Goal: Task Accomplishment & Management: Use online tool/utility

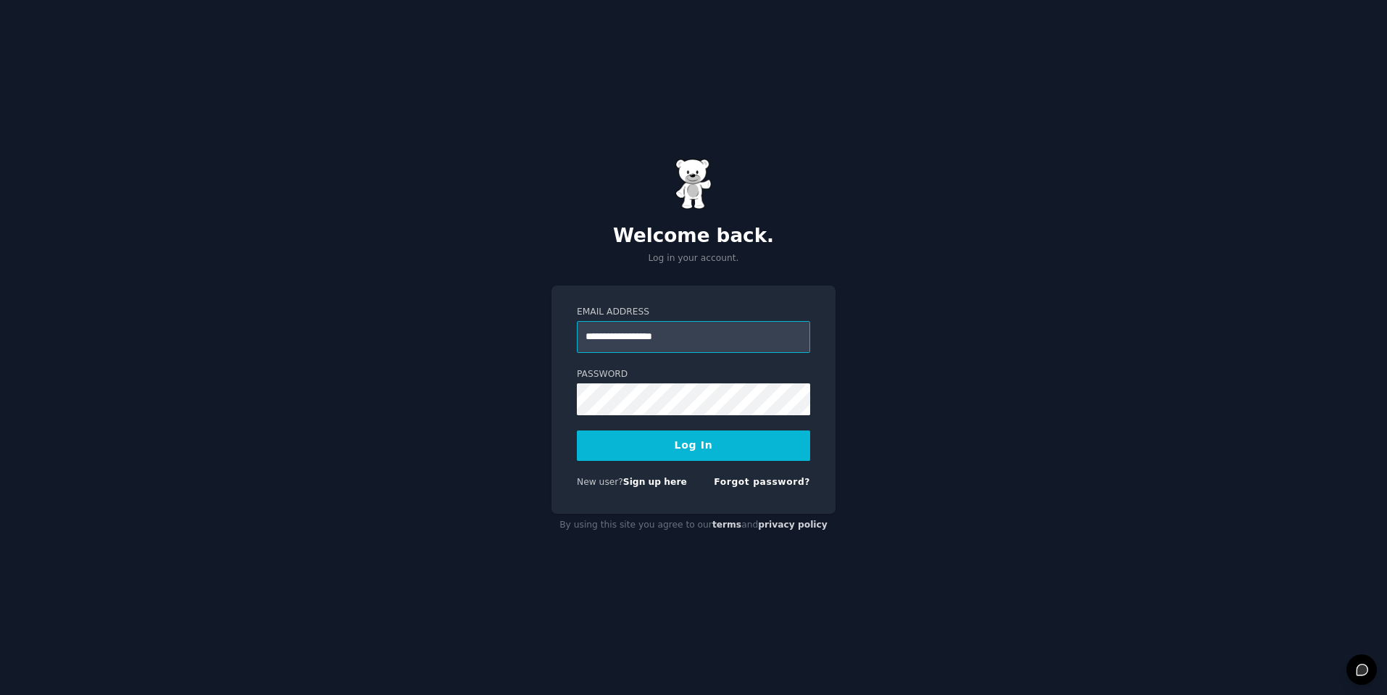
type input "**********"
click at [697, 444] on button "Log In" at bounding box center [693, 446] width 233 height 30
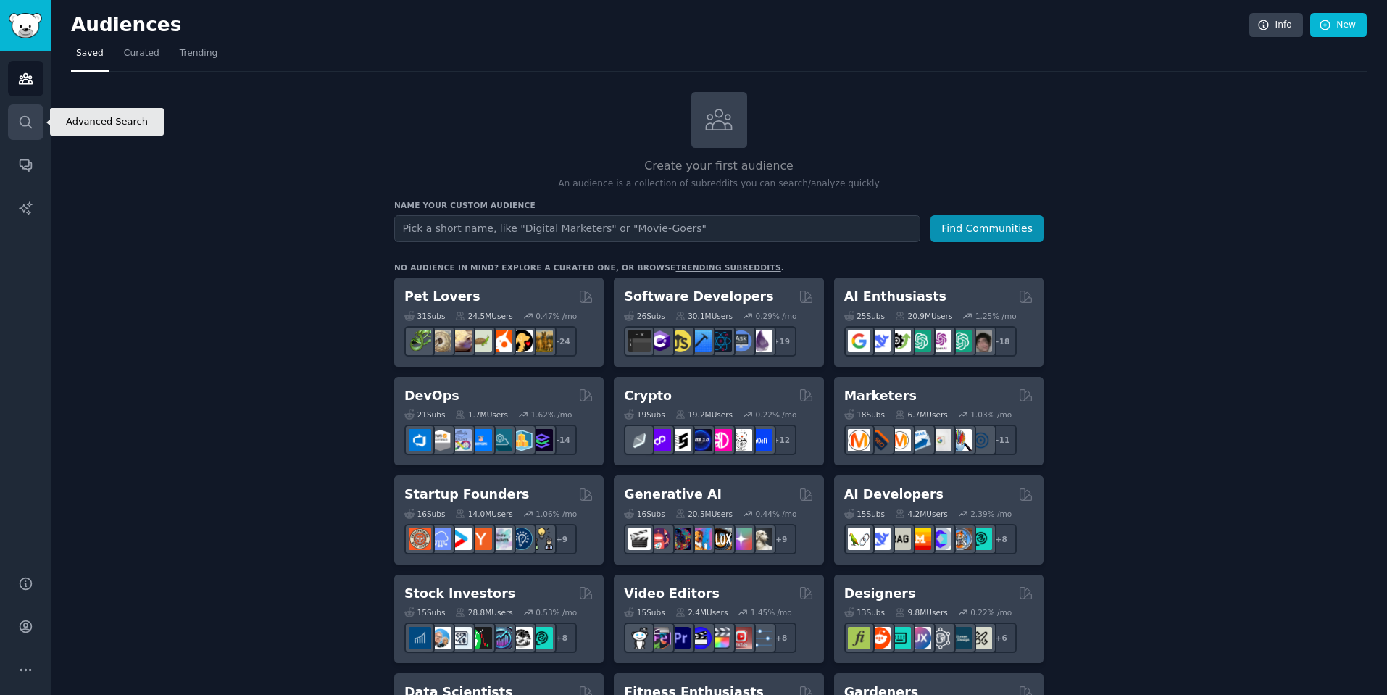
click at [27, 119] on icon "Sidebar" at bounding box center [25, 122] width 15 height 15
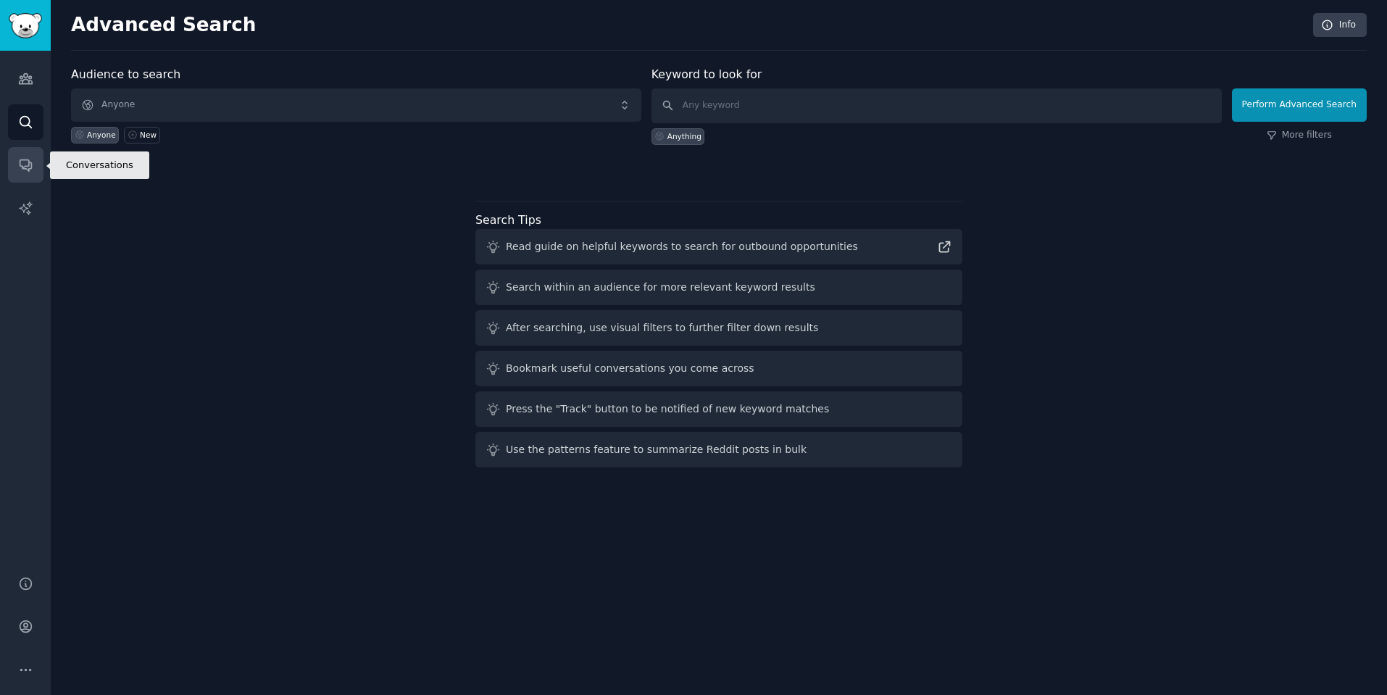
click at [30, 169] on icon "Sidebar" at bounding box center [26, 166] width 12 height 12
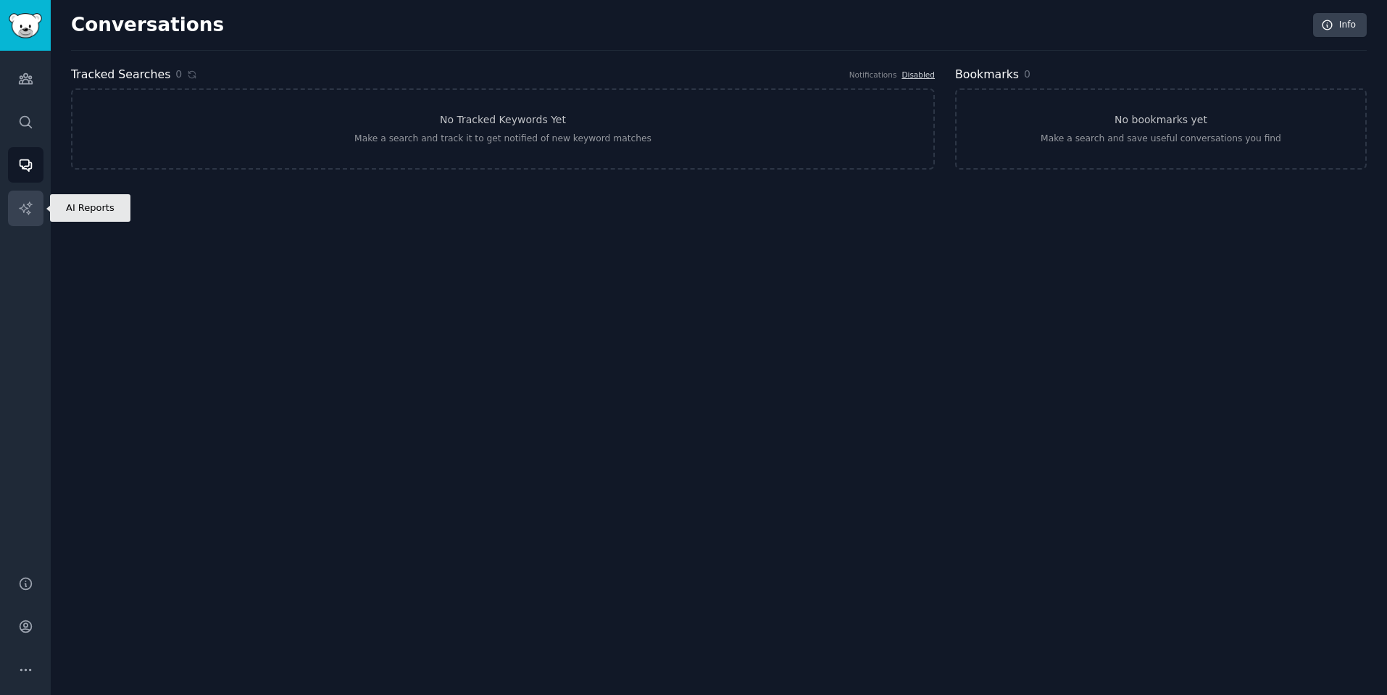
click at [29, 207] on icon "Sidebar" at bounding box center [25, 208] width 12 height 12
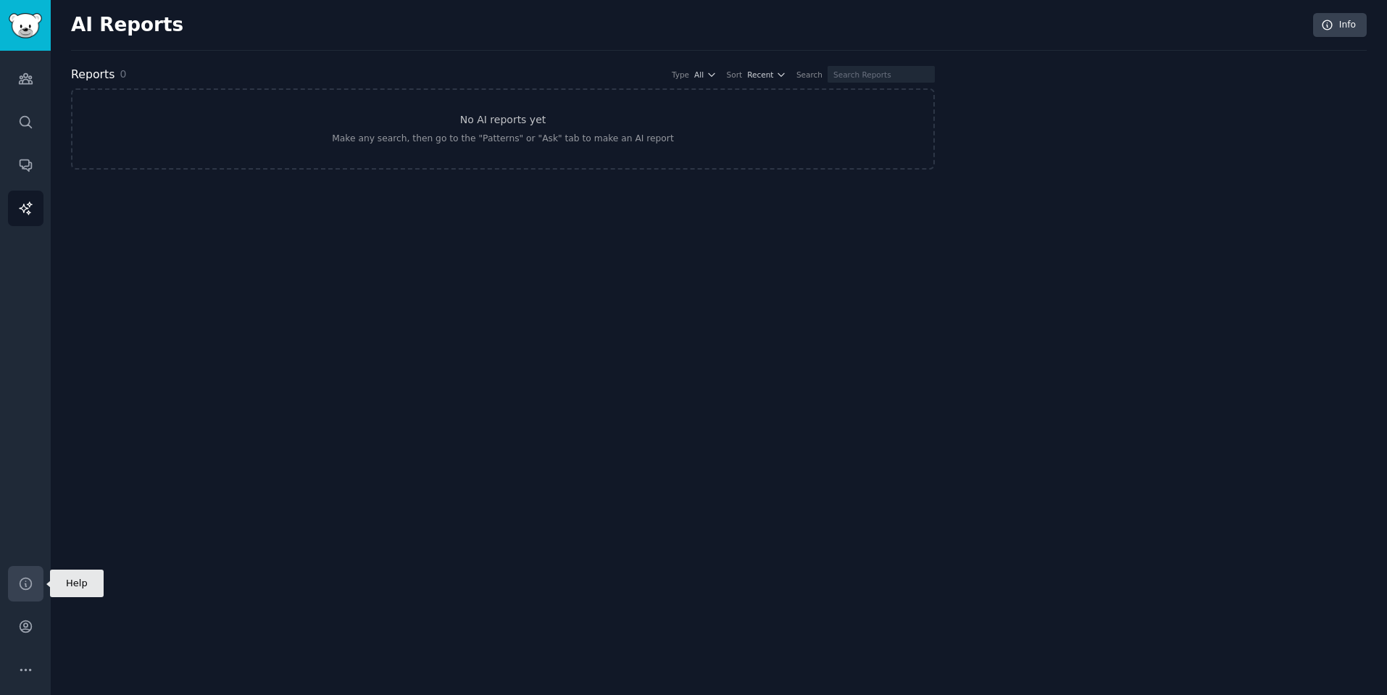
click at [25, 584] on icon "Sidebar" at bounding box center [26, 584] width 12 height 12
click at [25, 78] on icon "Sidebar" at bounding box center [25, 78] width 15 height 15
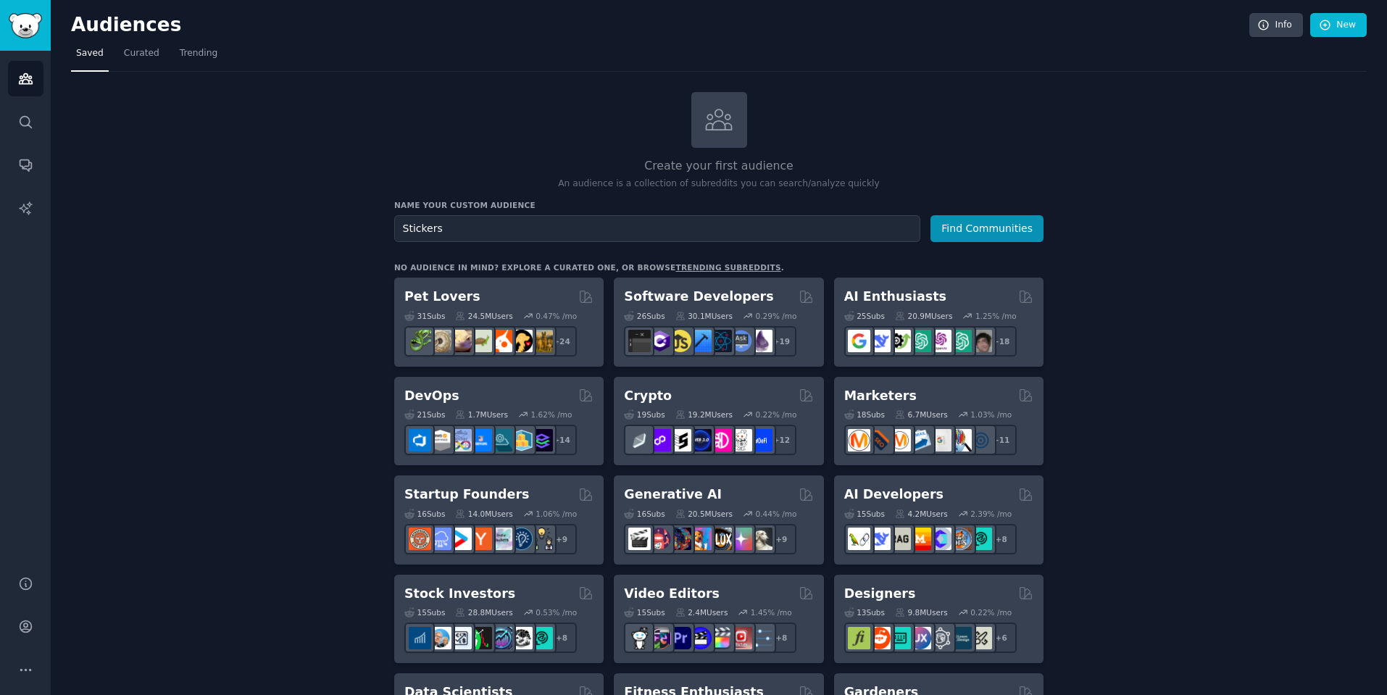
type input "Stickers"
click at [731, 134] on icon at bounding box center [719, 119] width 30 height 30
click at [982, 228] on button "Find Communities" at bounding box center [987, 228] width 113 height 27
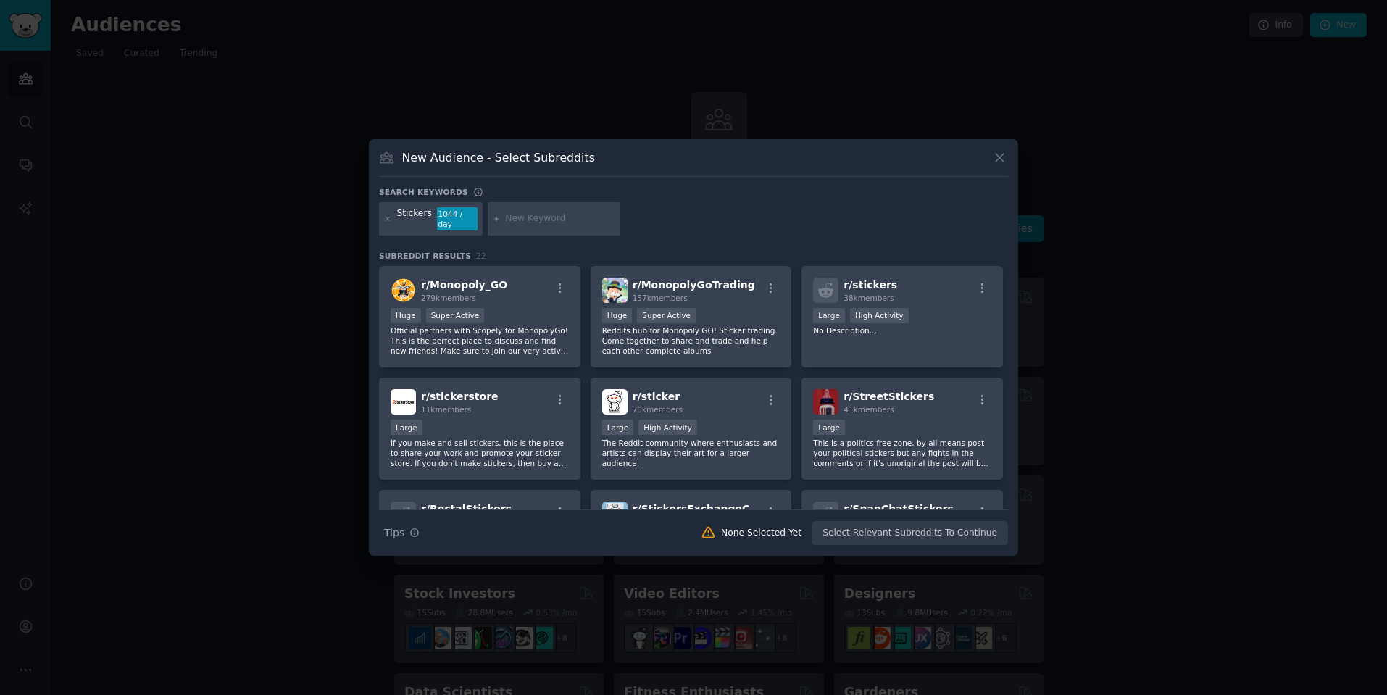
click at [512, 221] on input "text" at bounding box center [560, 218] width 110 height 13
type input "Custom stickers"
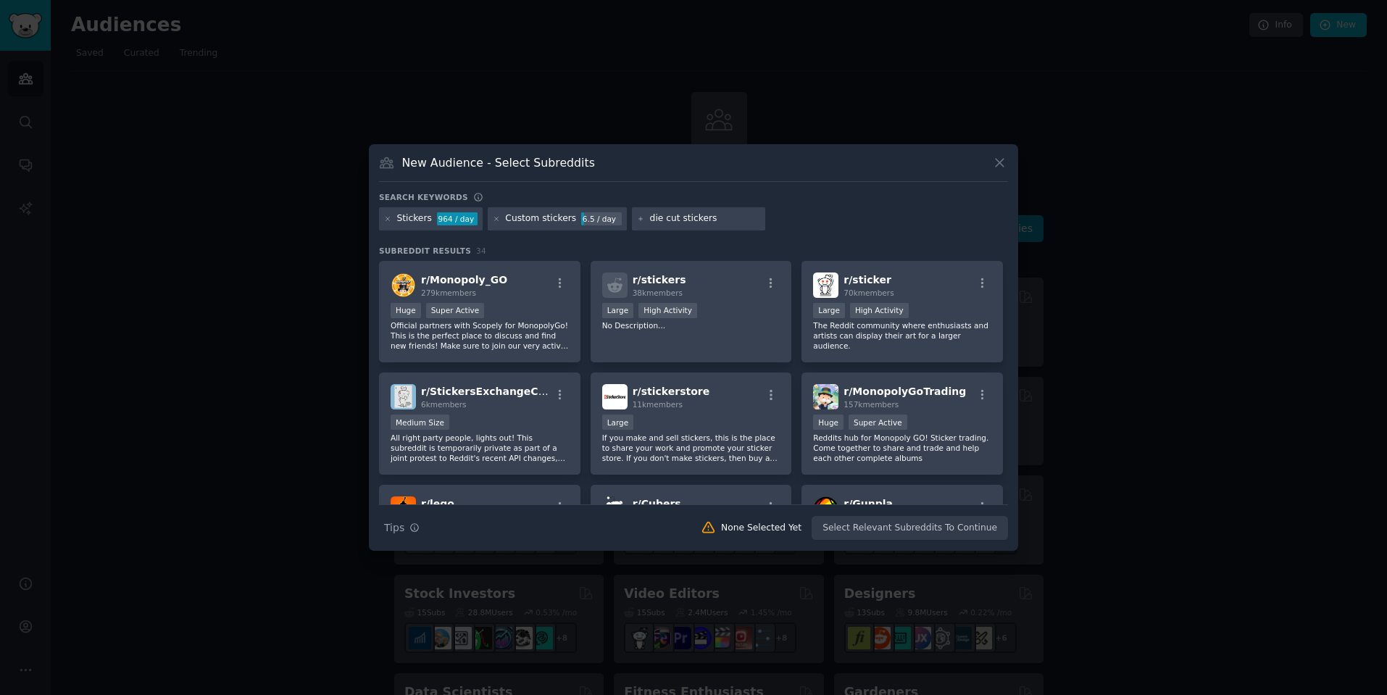
type input "die cut stickers"
click at [726, 223] on input "die cut stickers" at bounding box center [705, 218] width 110 height 13
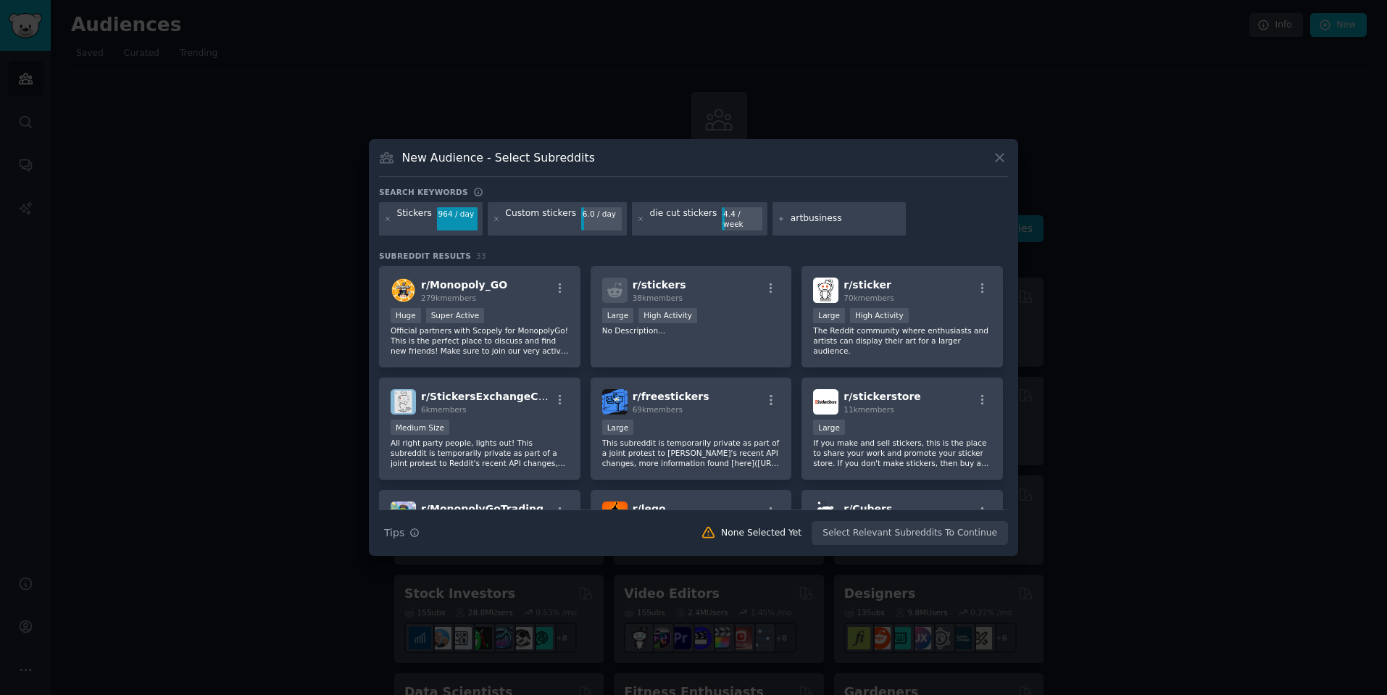
type input "art business"
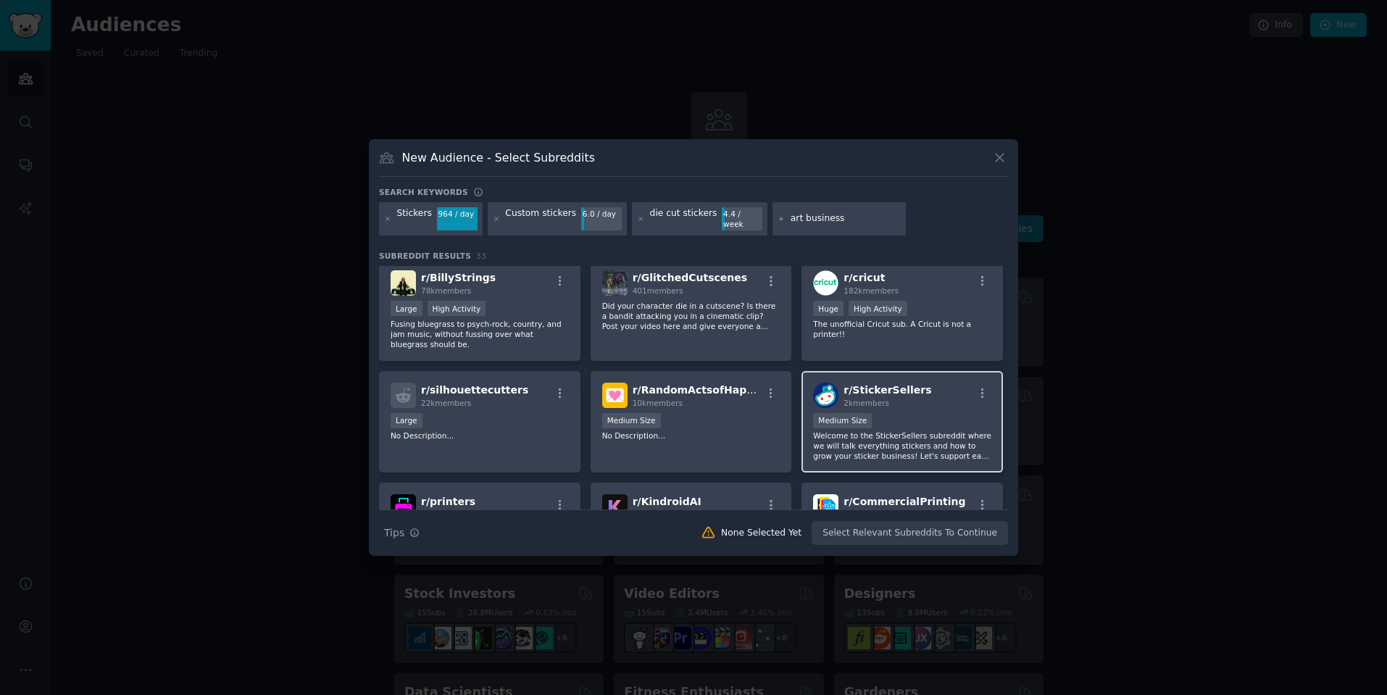
scroll to position [923, 0]
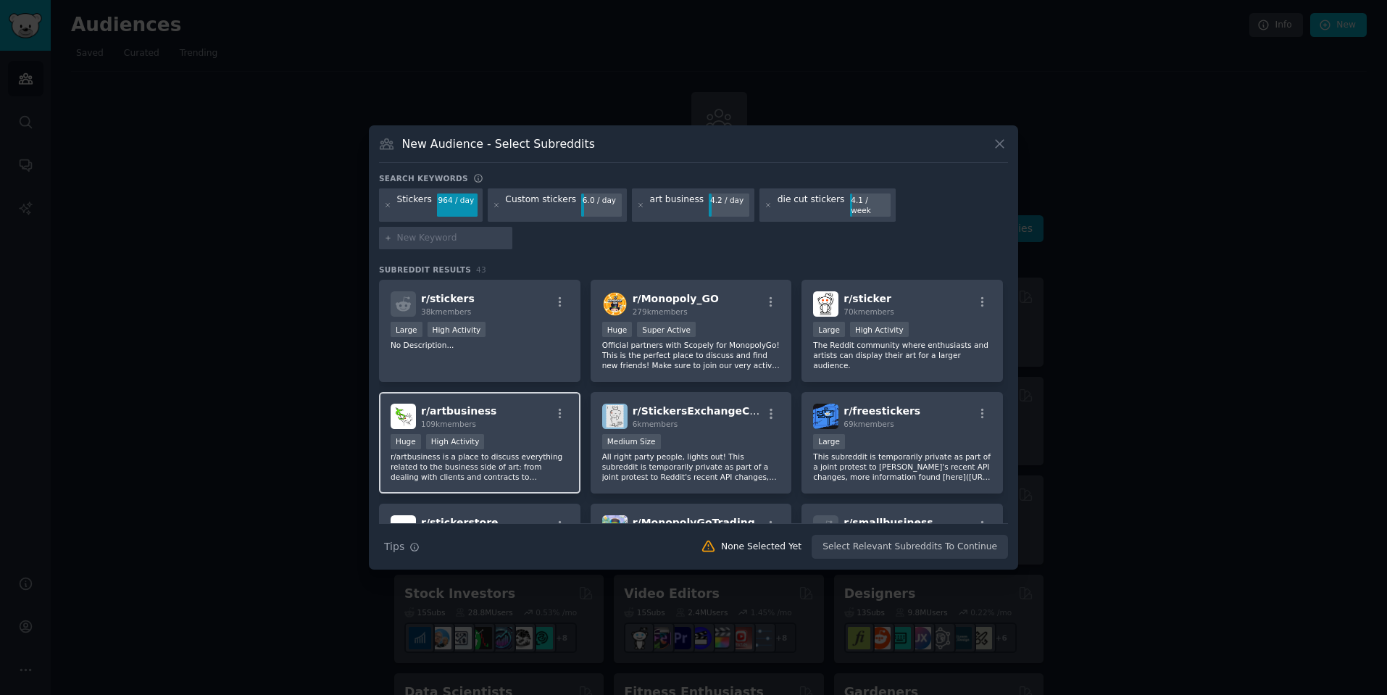
click at [462, 405] on span "r/ artbusiness" at bounding box center [458, 411] width 75 height 12
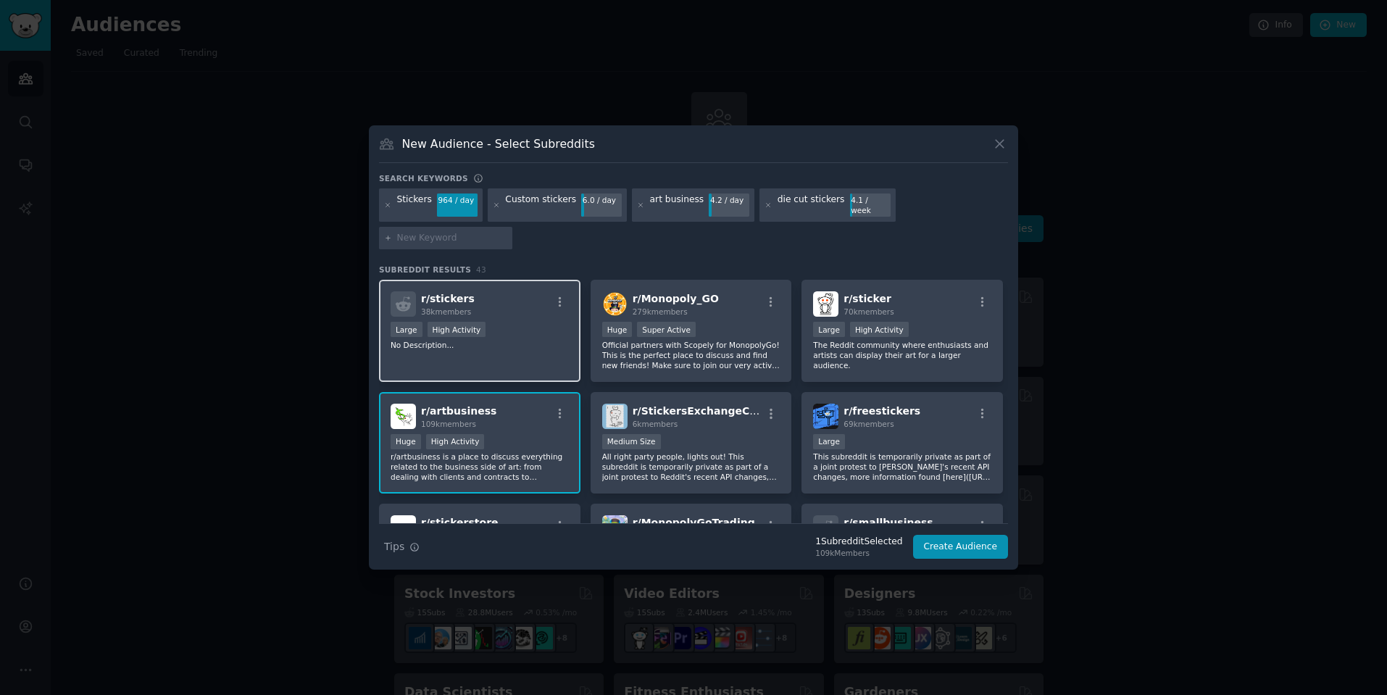
click at [502, 303] on div "r/ stickers 38k members" at bounding box center [480, 303] width 178 height 25
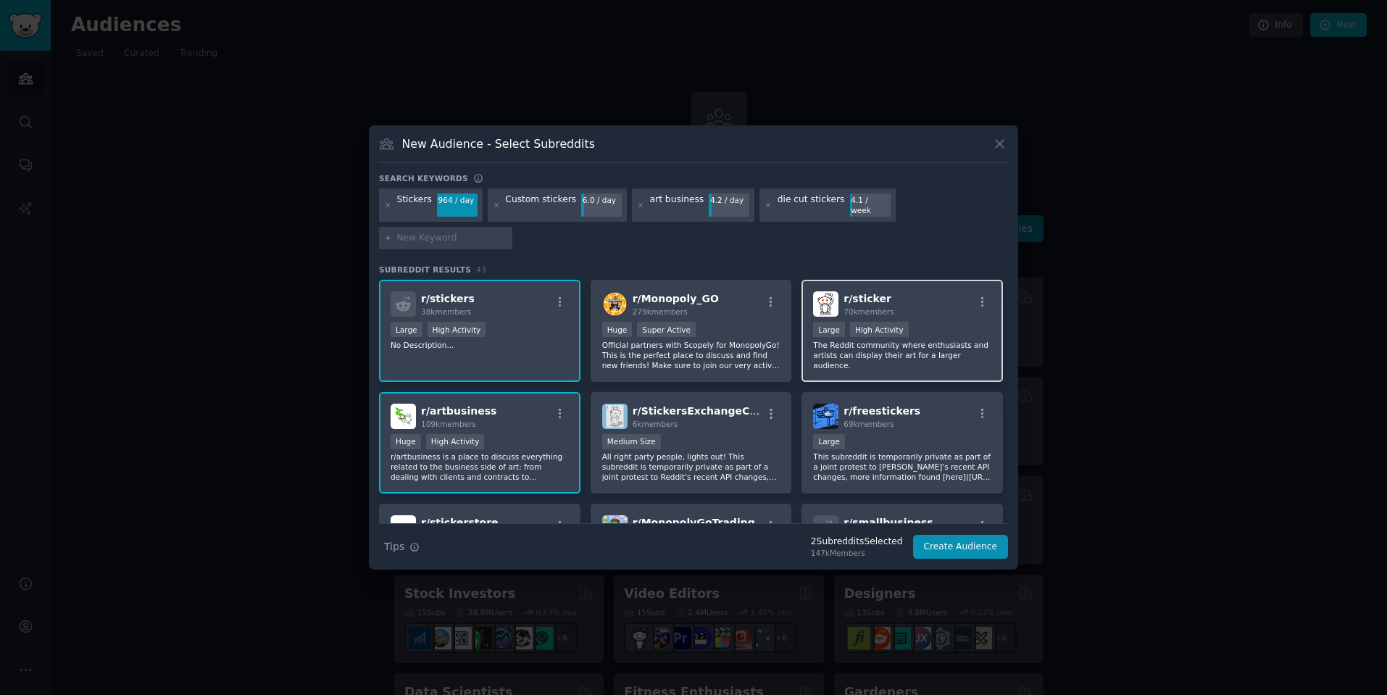
click at [894, 352] on p "The Reddit community where enthusiasts and artists can display their art for a …" at bounding box center [902, 355] width 178 height 30
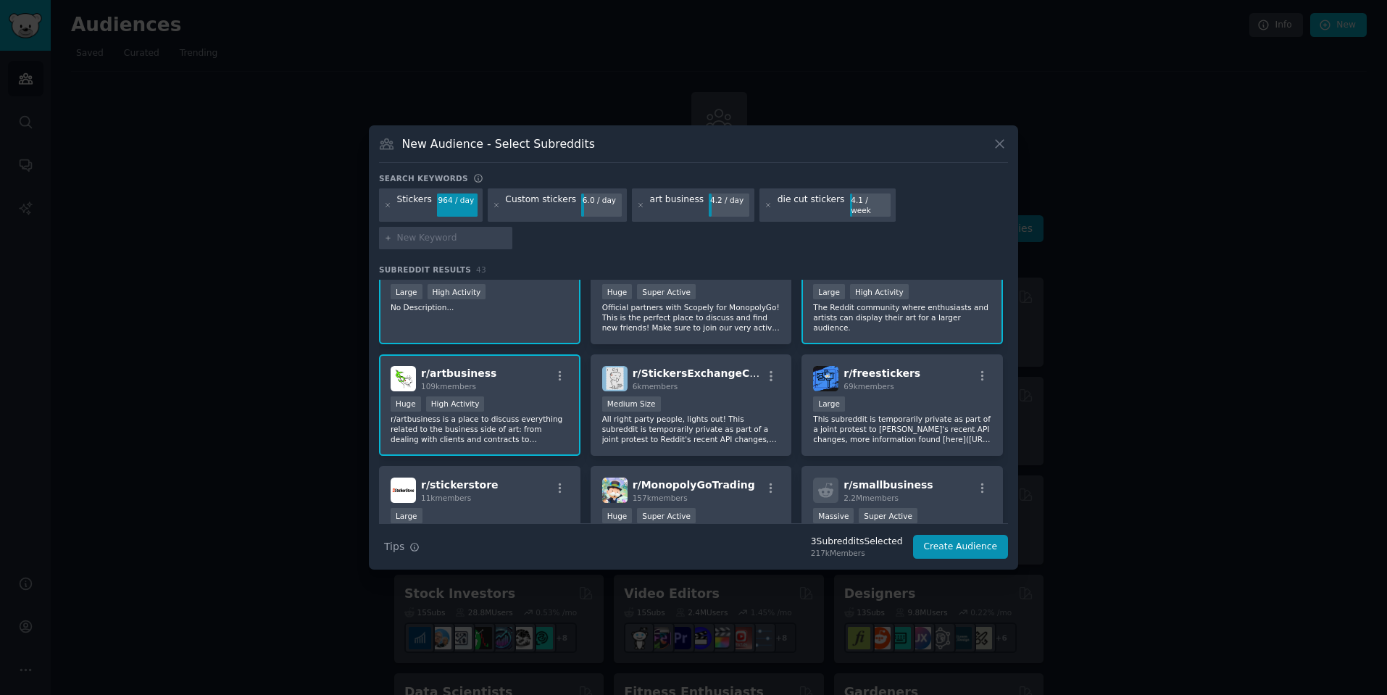
scroll to position [47, 0]
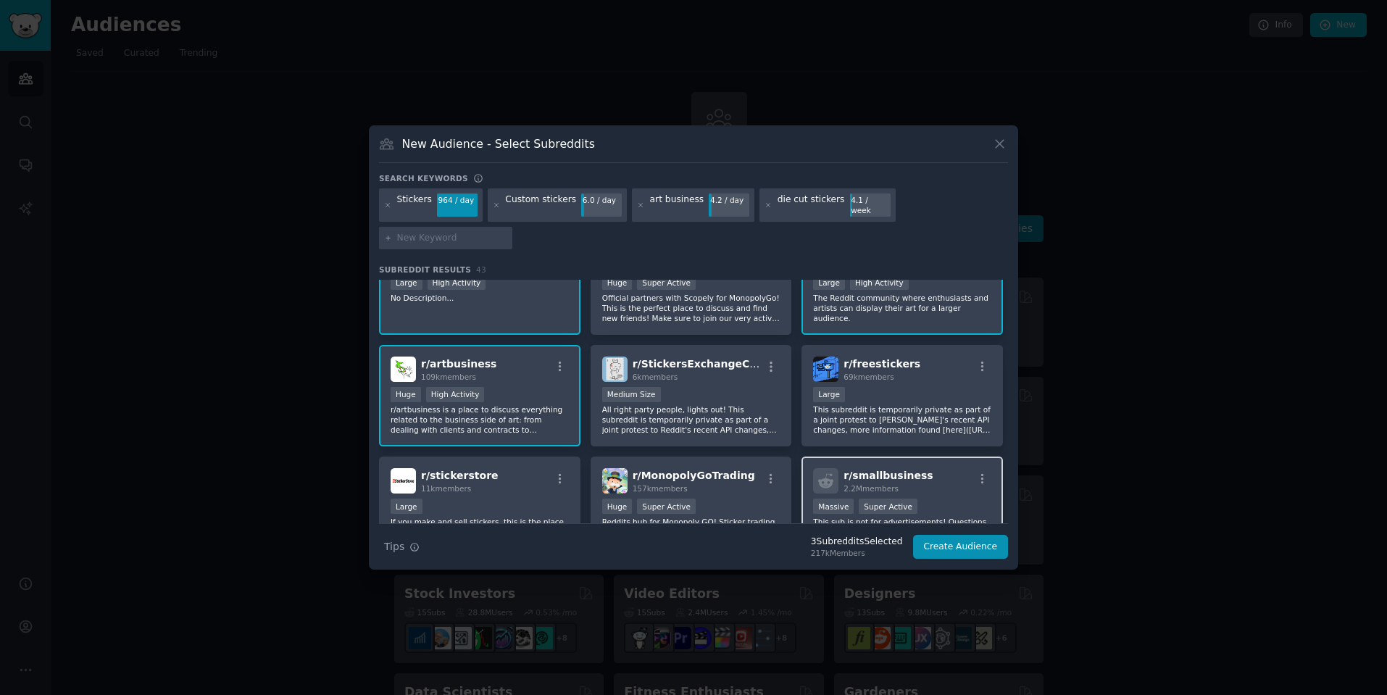
click at [900, 472] on span "r/ smallbusiness" at bounding box center [888, 476] width 89 height 12
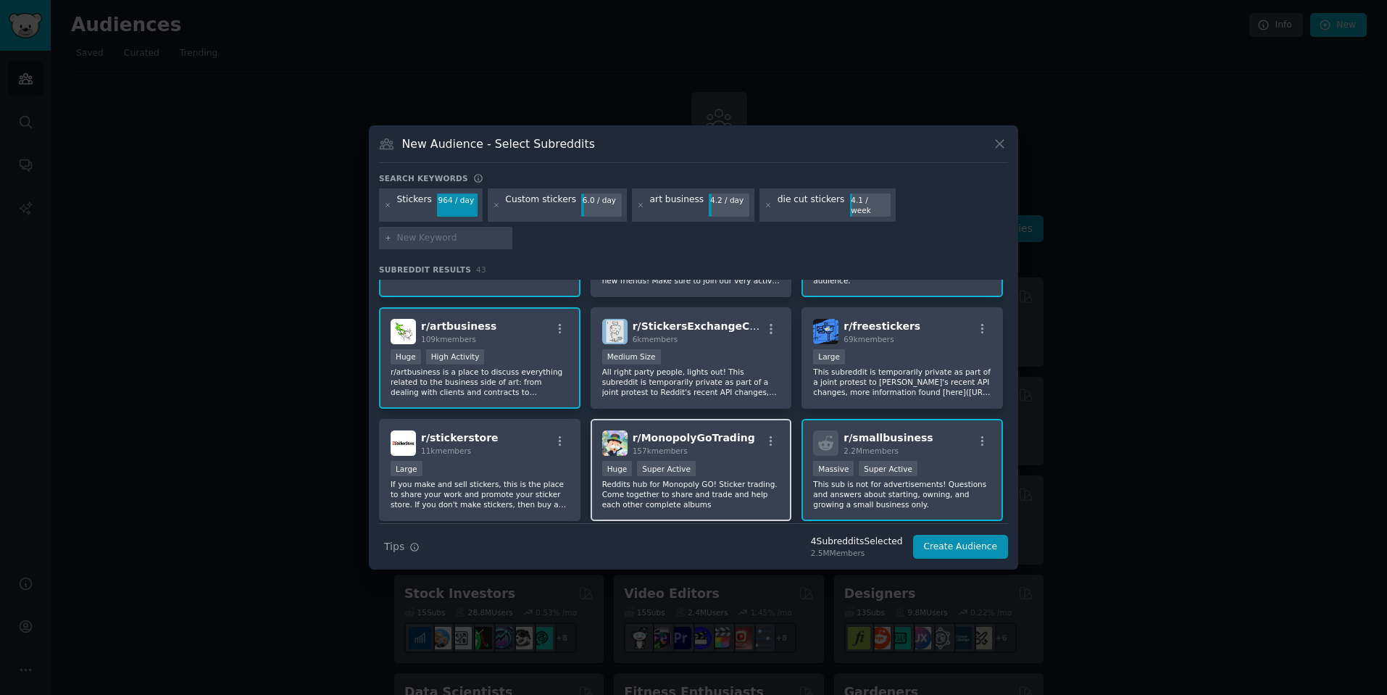
scroll to position [104, 0]
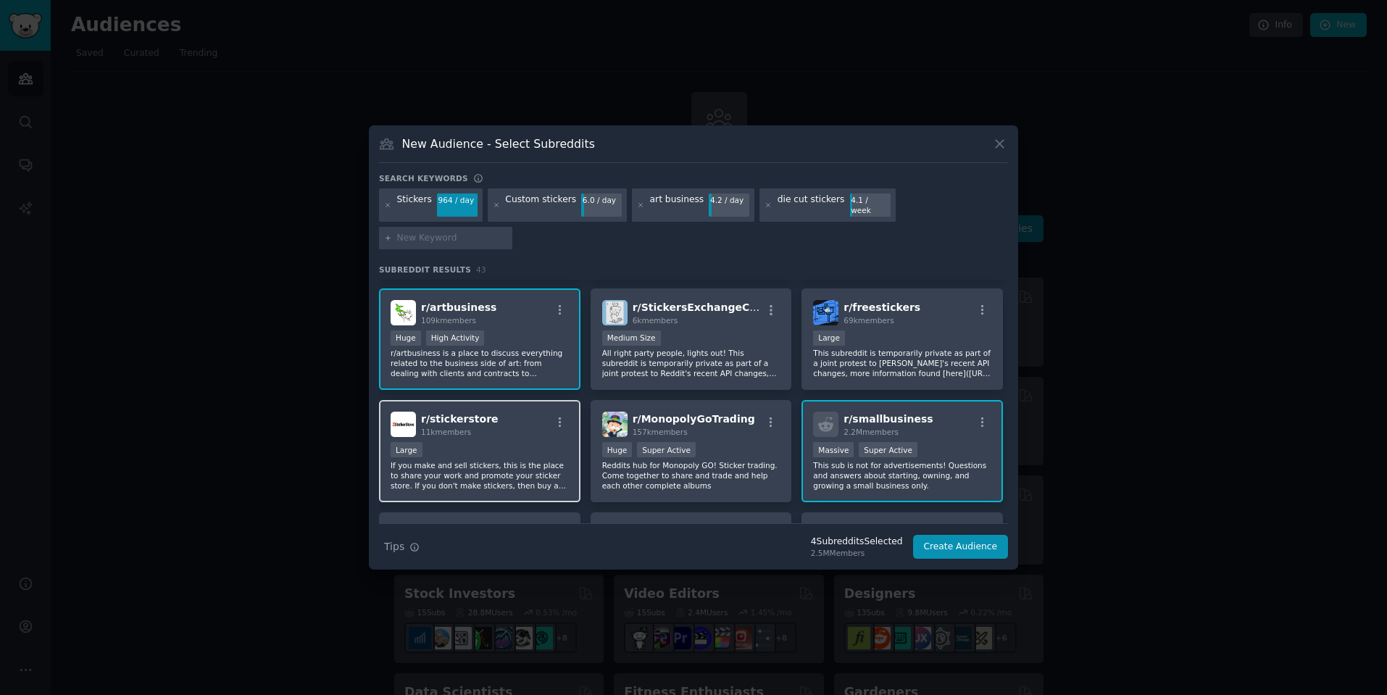
click at [461, 442] on div "Large" at bounding box center [480, 451] width 178 height 18
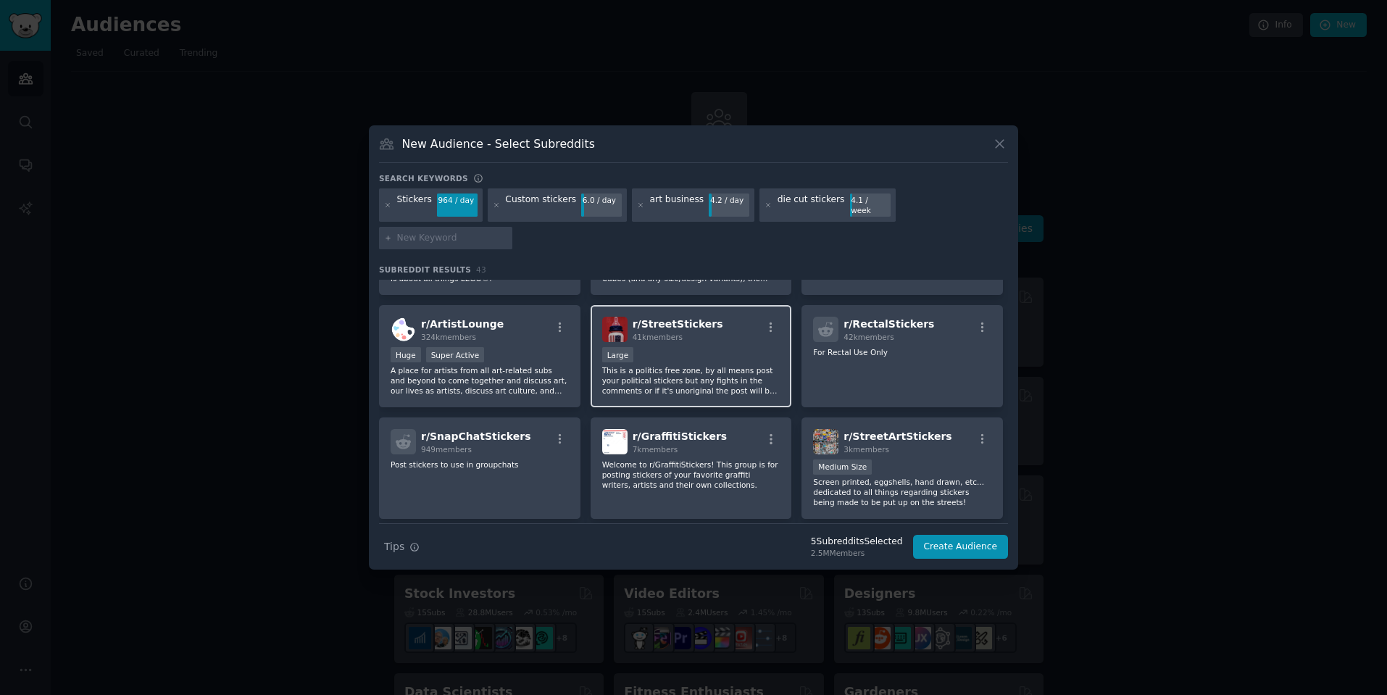
scroll to position [441, 0]
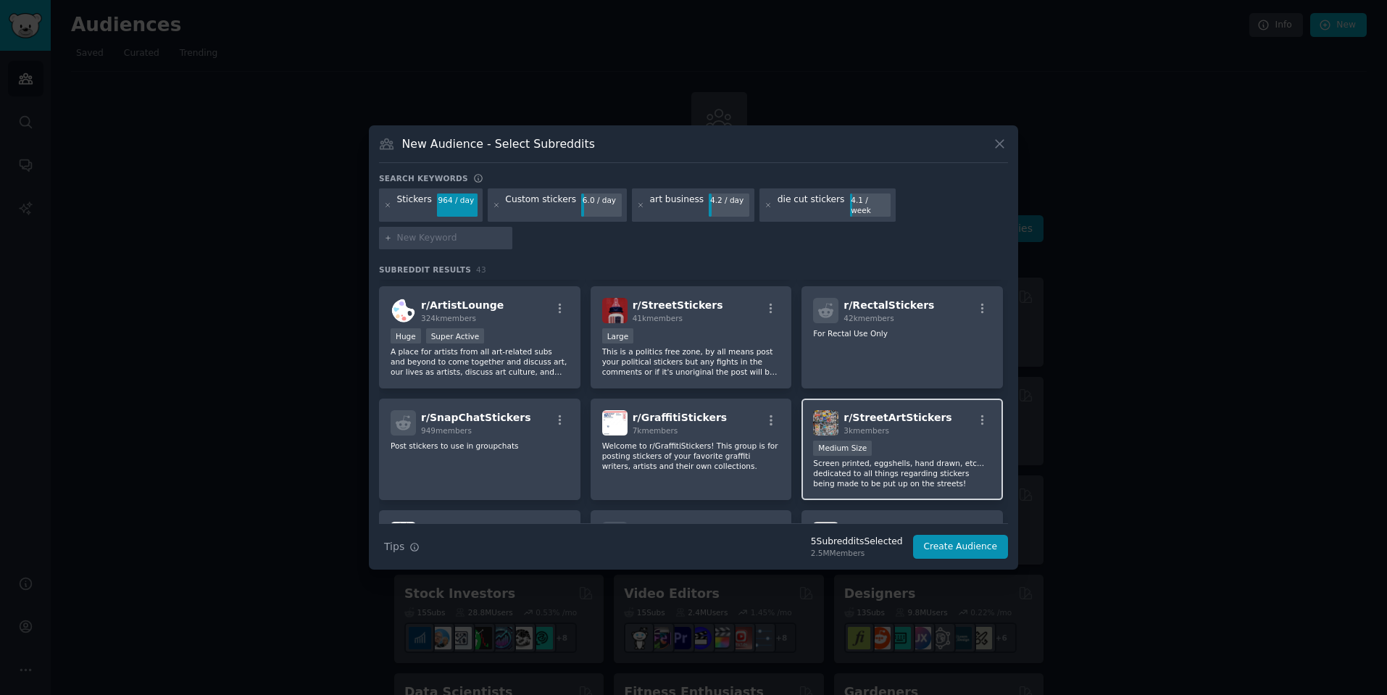
click at [897, 452] on div "Medium Size" at bounding box center [902, 450] width 178 height 18
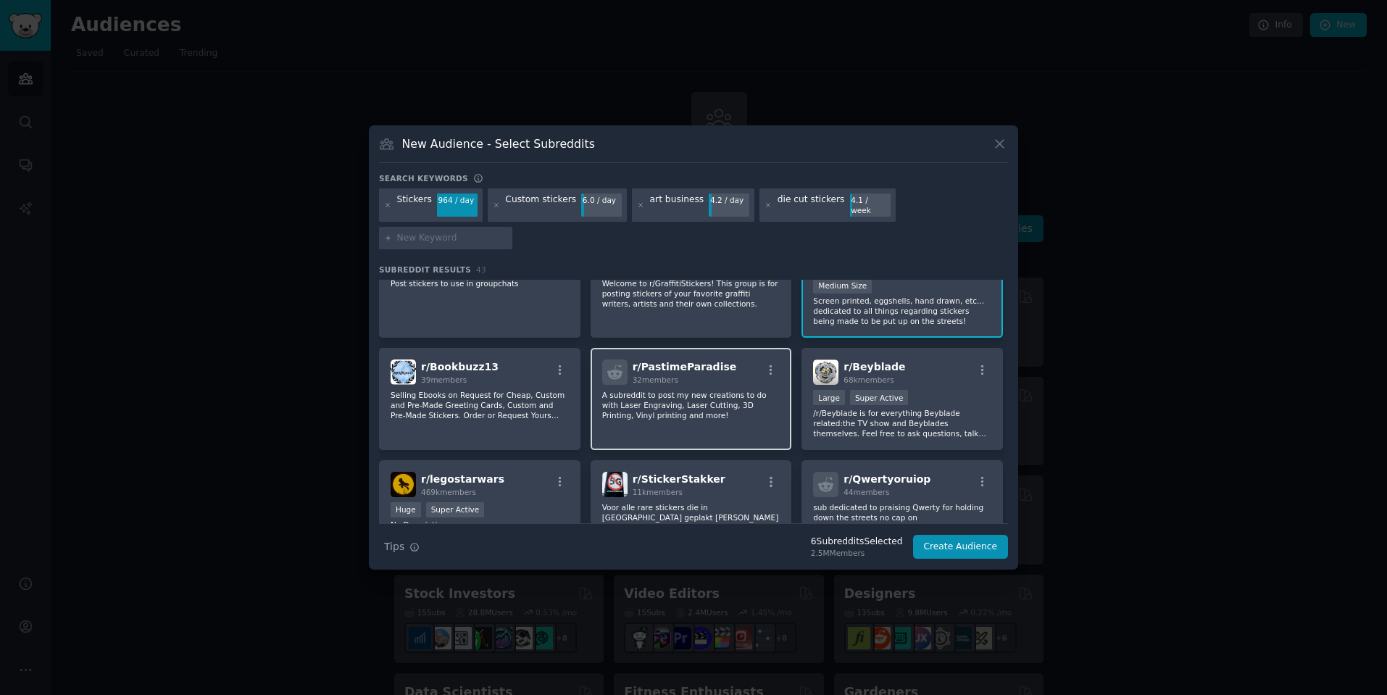
scroll to position [613, 0]
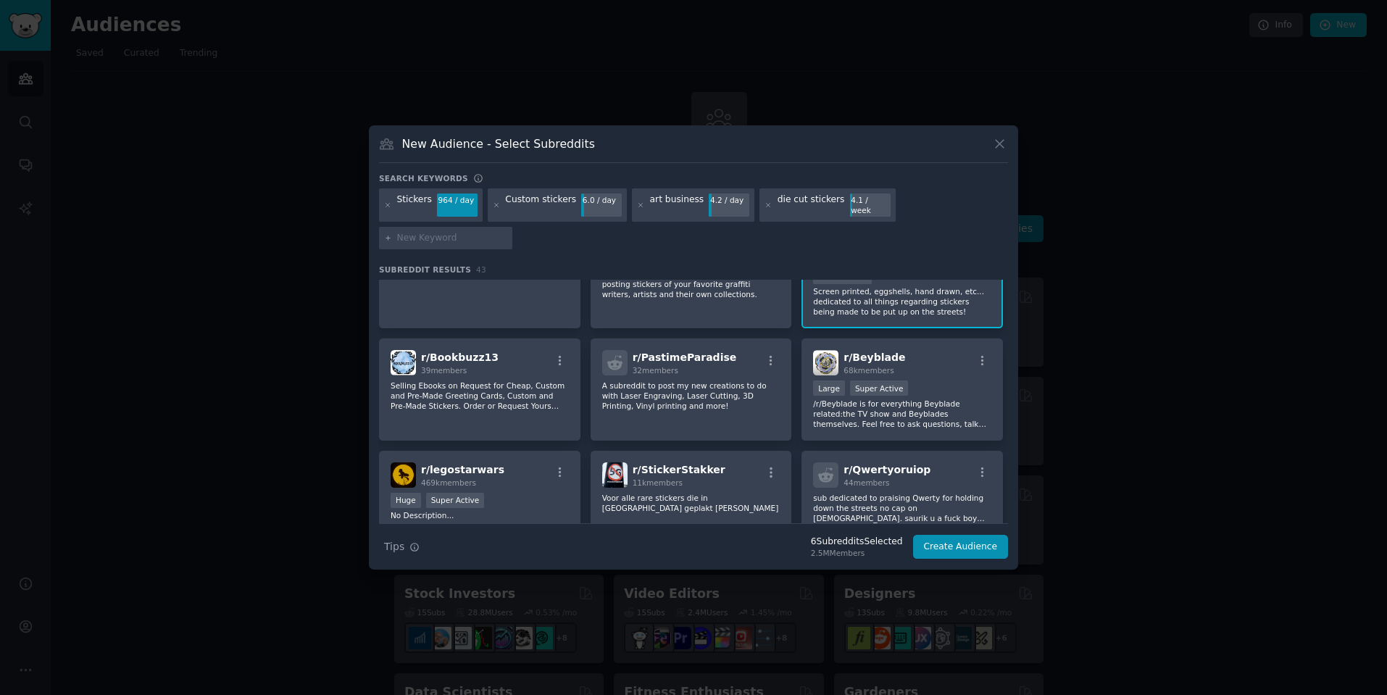
click at [461, 236] on input "text" at bounding box center [452, 238] width 110 height 13
type input "etsy"
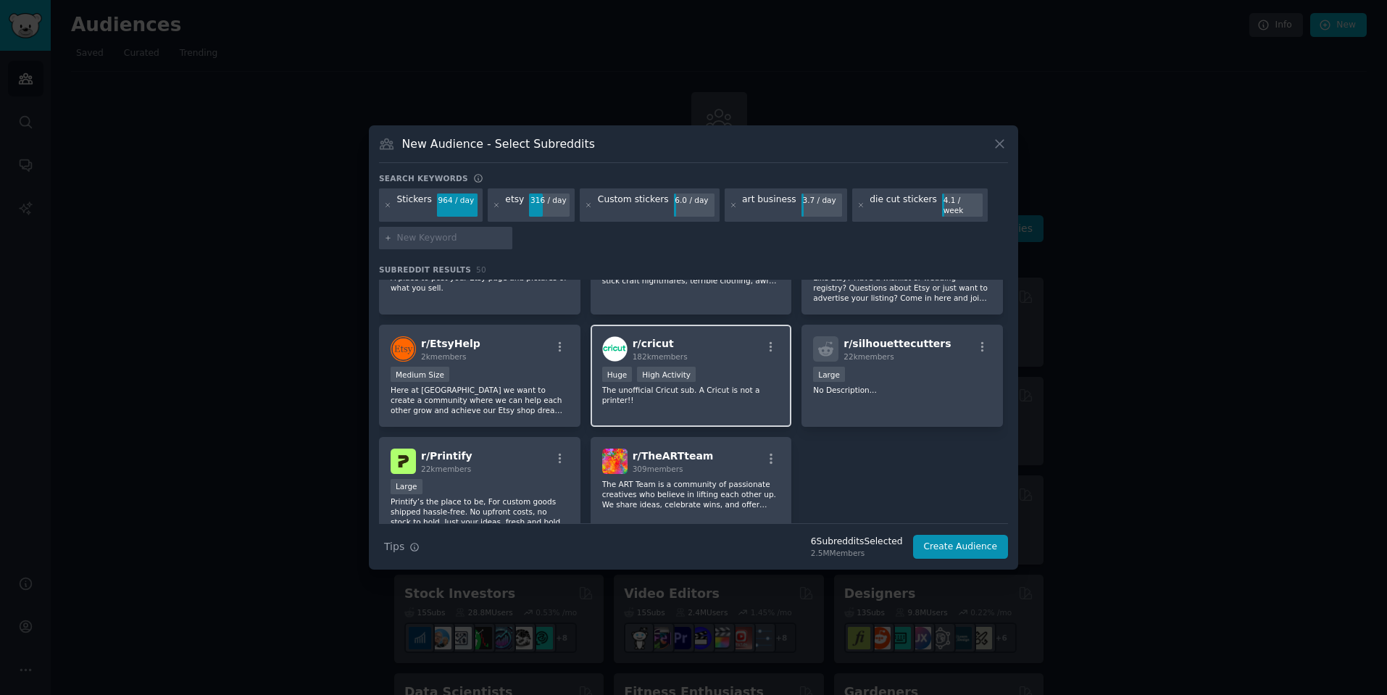
scroll to position [1636, 0]
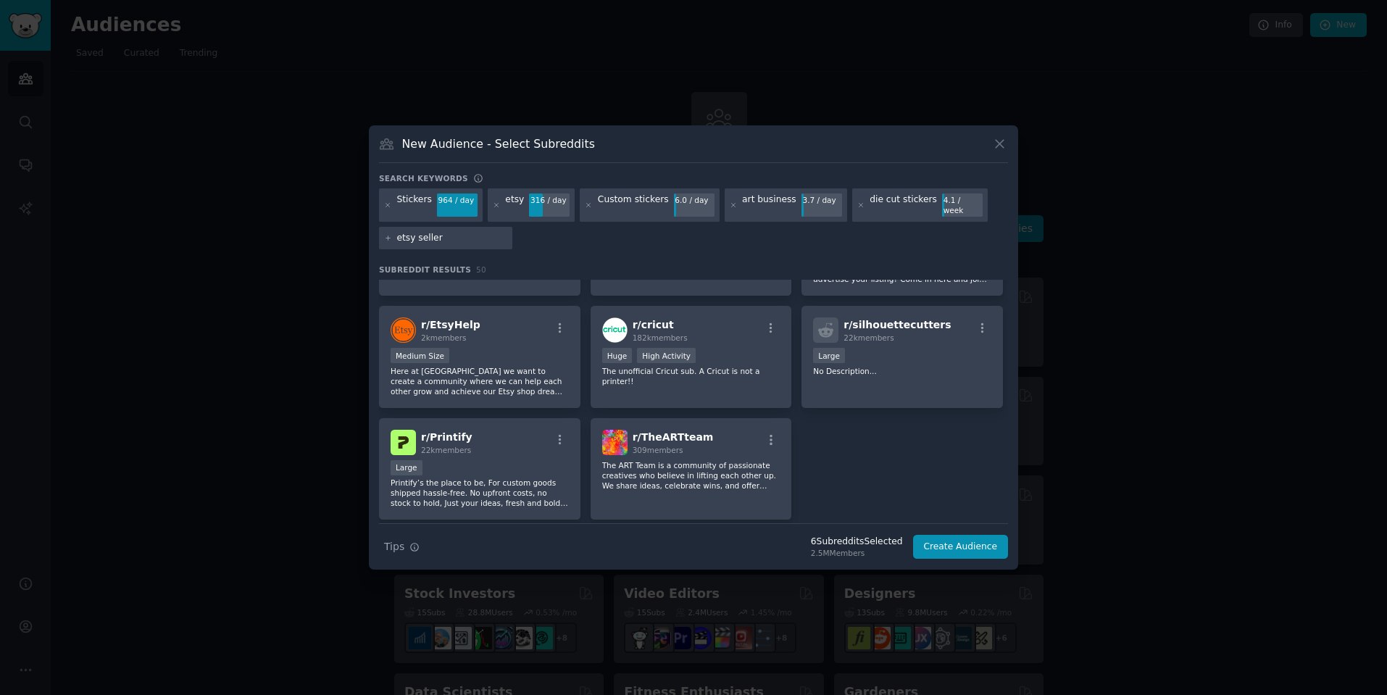
type input "etsy sellers"
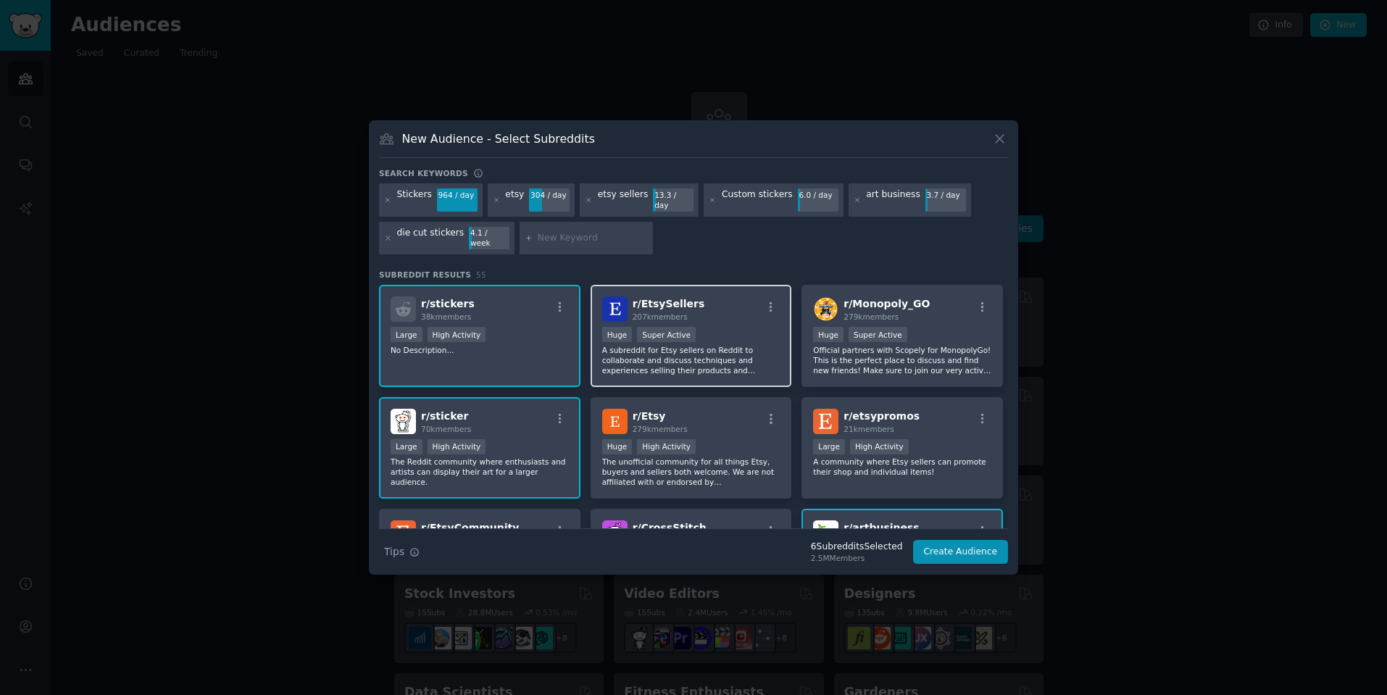
click at [730, 347] on p "A subreddit for Etsy sellers on Reddit to collaborate and discuss techniques an…" at bounding box center [691, 360] width 178 height 30
click at [968, 540] on button "Create Audience" at bounding box center [961, 552] width 96 height 25
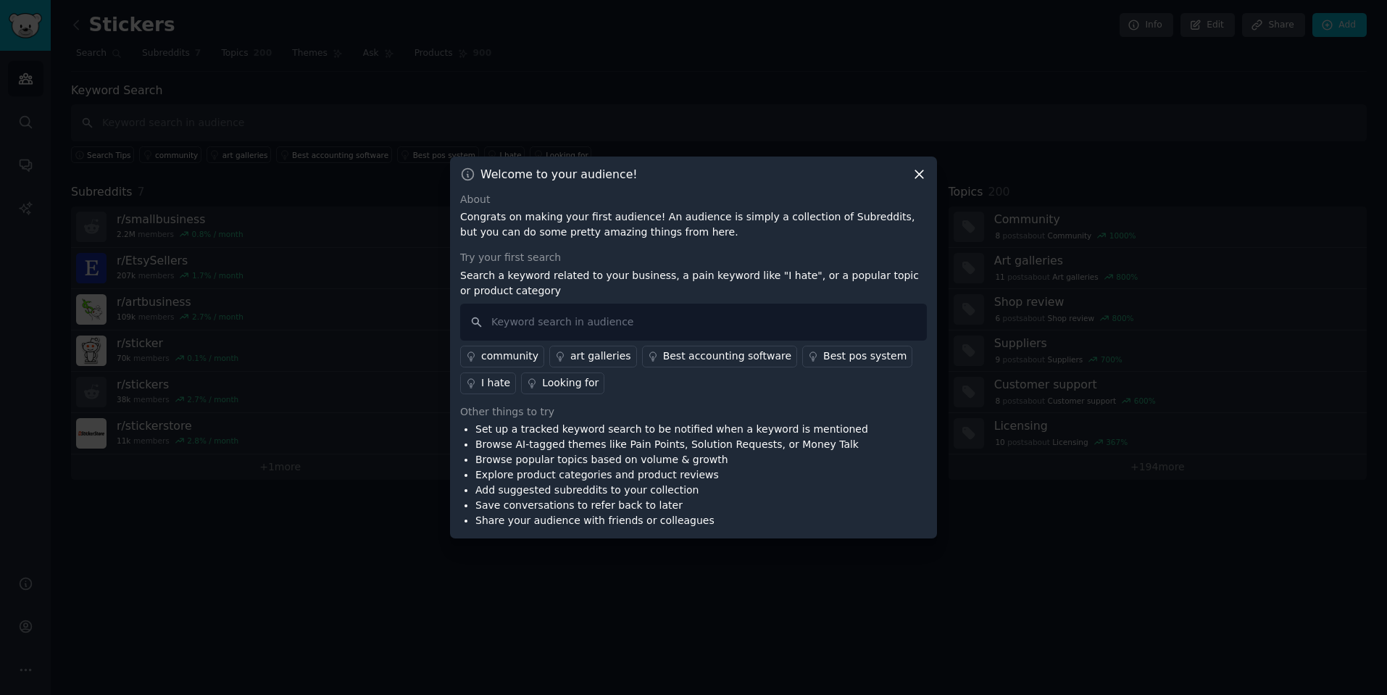
click at [919, 174] on button at bounding box center [919, 174] width 15 height 15
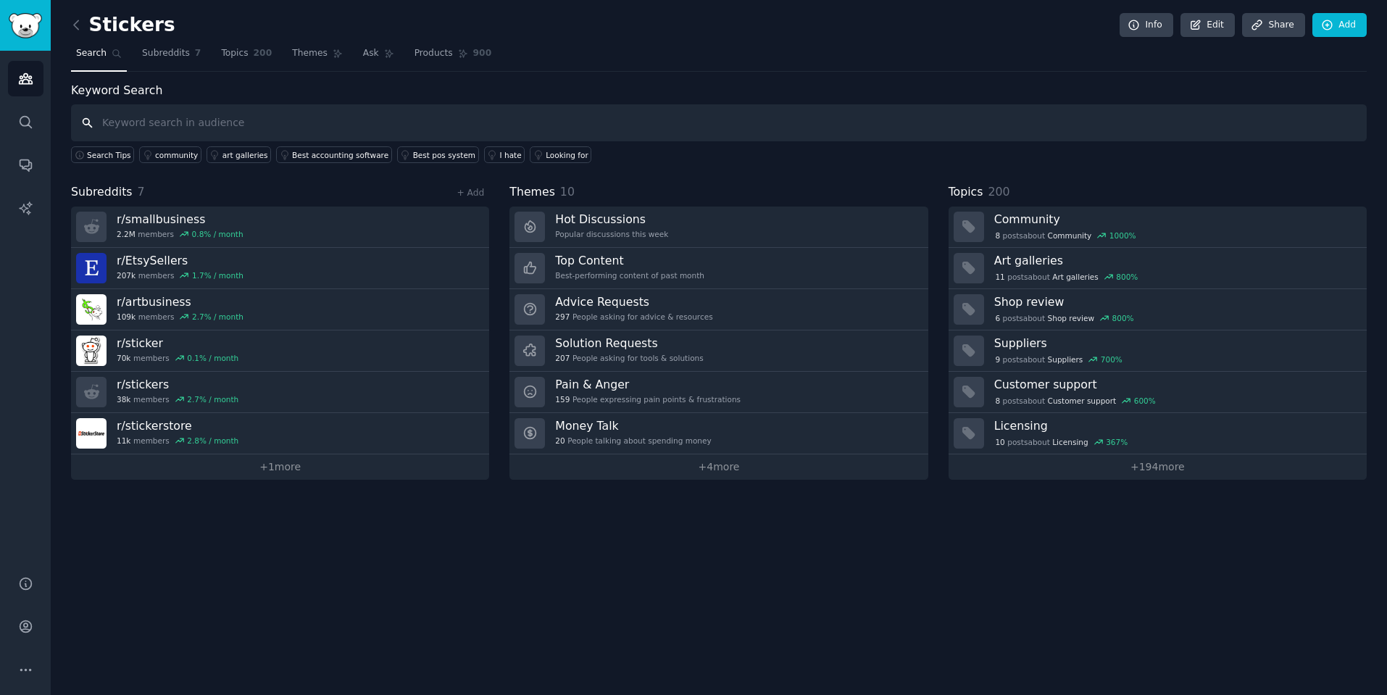
click at [221, 125] on input "text" at bounding box center [719, 122] width 1296 height 37
type input "Die cut Stickers"
